Goal: Contribute content

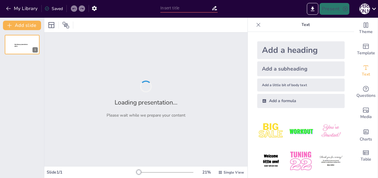
type input "Основи кредитних правовідносин в [GEOGRAPHIC_DATA]"
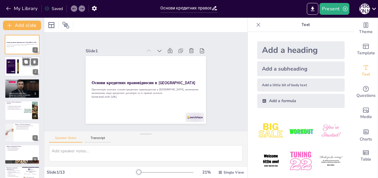
click at [25, 74] on div at bounding box center [21, 67] width 35 height 20
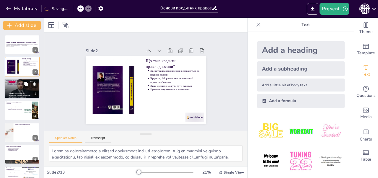
click at [21, 91] on div at bounding box center [22, 89] width 38 height 20
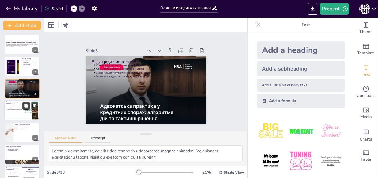
click at [23, 109] on button at bounding box center [25, 105] width 7 height 7
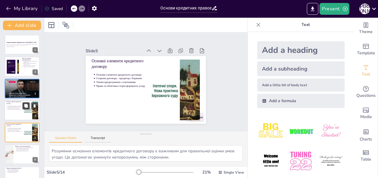
scroll to position [28, 0]
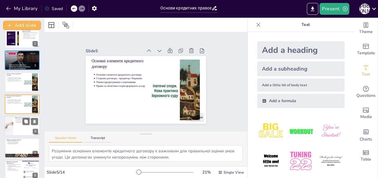
click at [18, 121] on p "Вимога повернення кредиту в строк" at bounding box center [28, 121] width 22 height 1
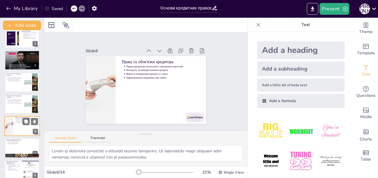
scroll to position [50, 0]
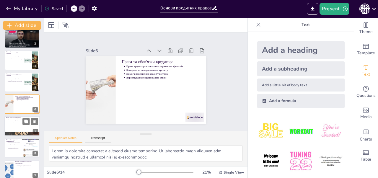
click at [14, 133] on div at bounding box center [21, 133] width 35 height 51
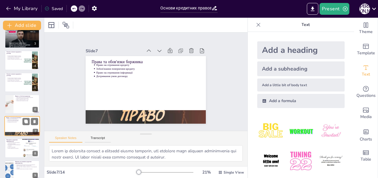
scroll to position [72, 0]
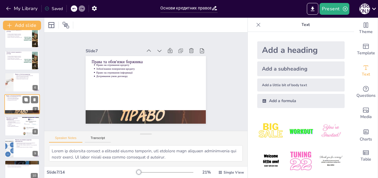
click at [14, 133] on div at bounding box center [22, 126] width 35 height 19
type textarea "Кредитування є основою економічного зростання. Без належних кредитних правовідн…"
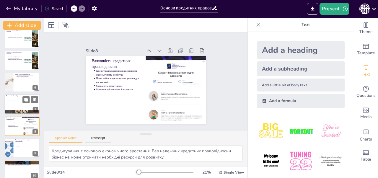
scroll to position [94, 0]
